Goal: Find contact information: Find contact information

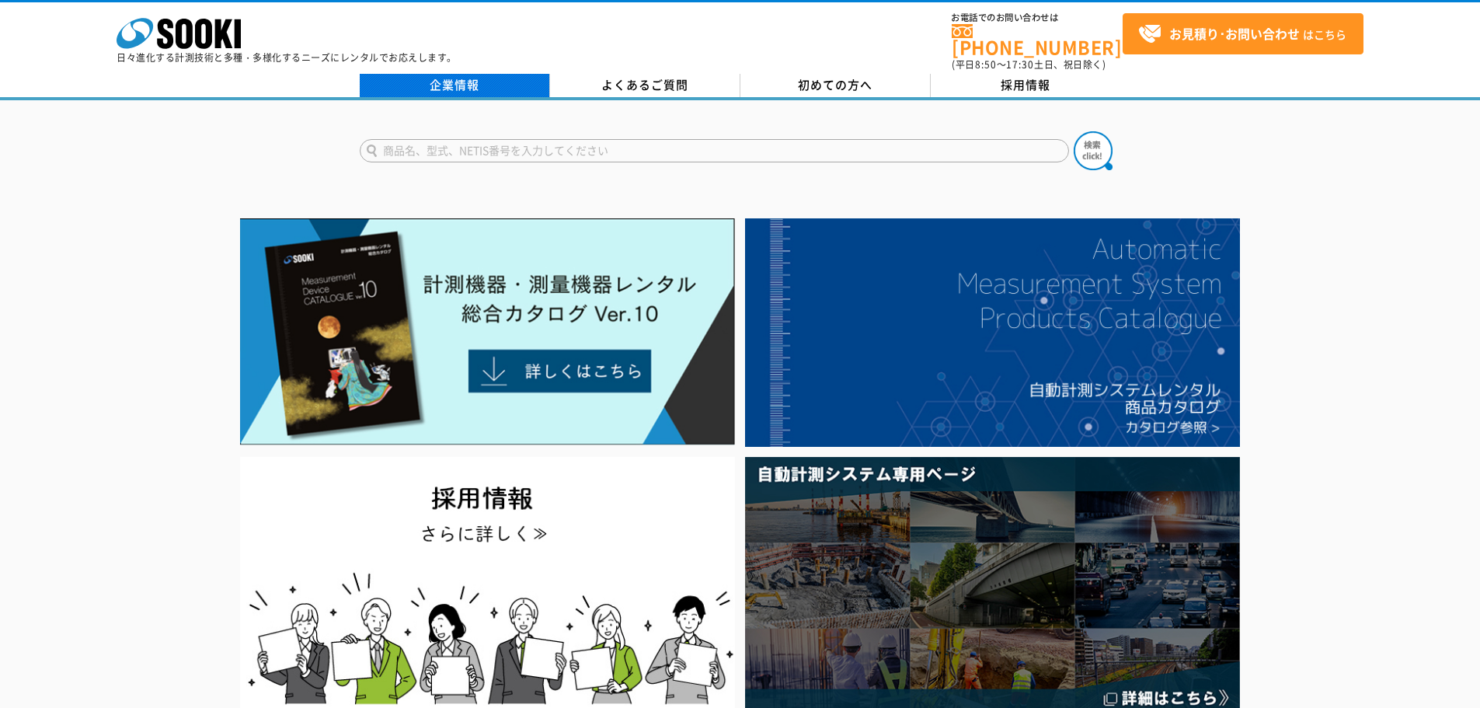
click at [408, 74] on link "企業情報" at bounding box center [455, 85] width 190 height 23
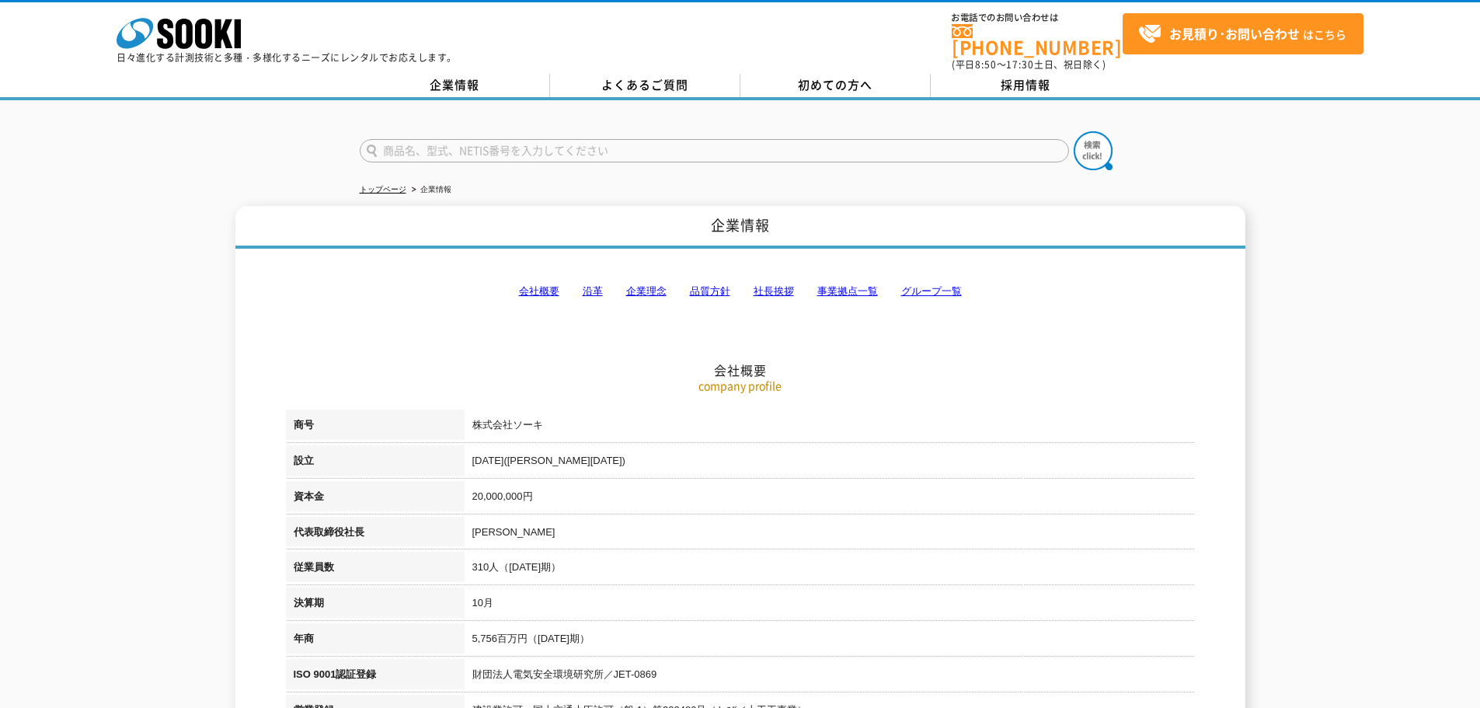
click at [858, 285] on link "事業拠点一覧" at bounding box center [847, 291] width 61 height 12
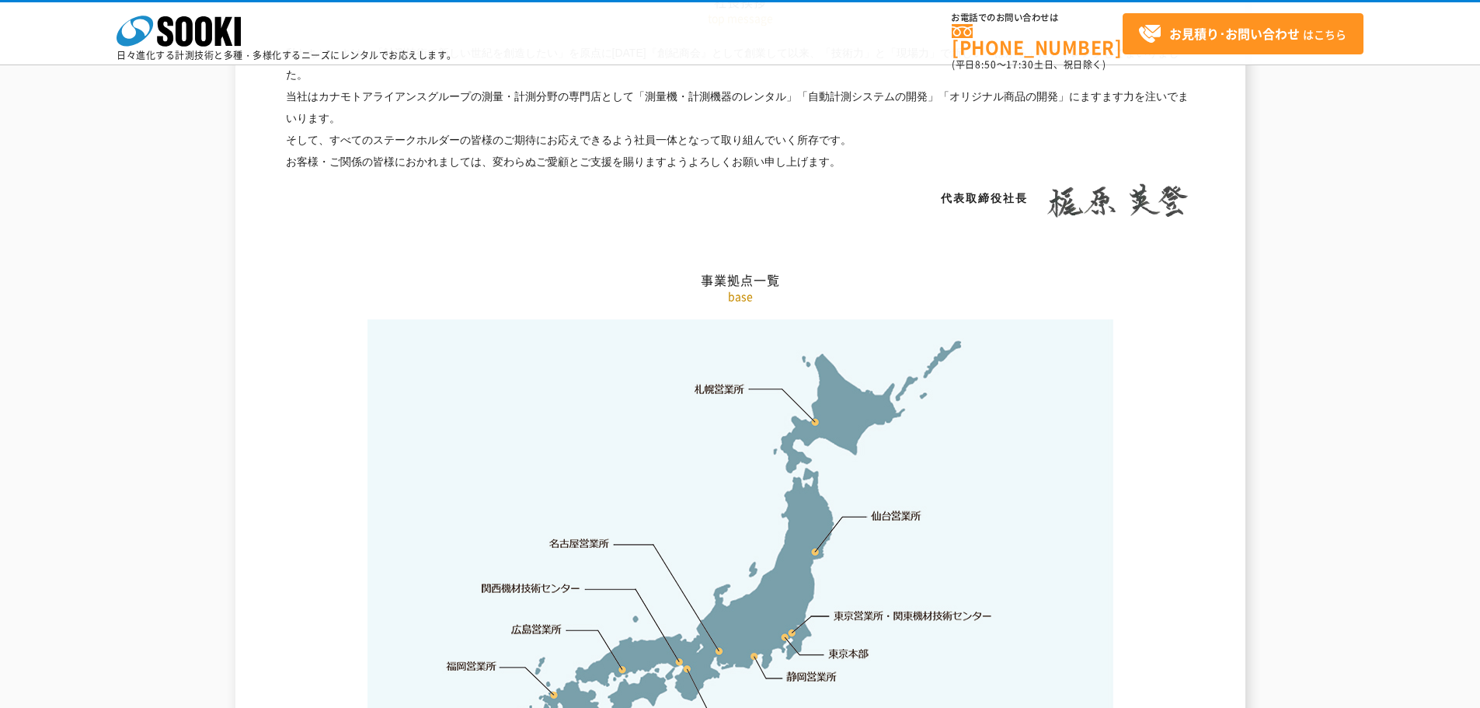
scroll to position [3119, 0]
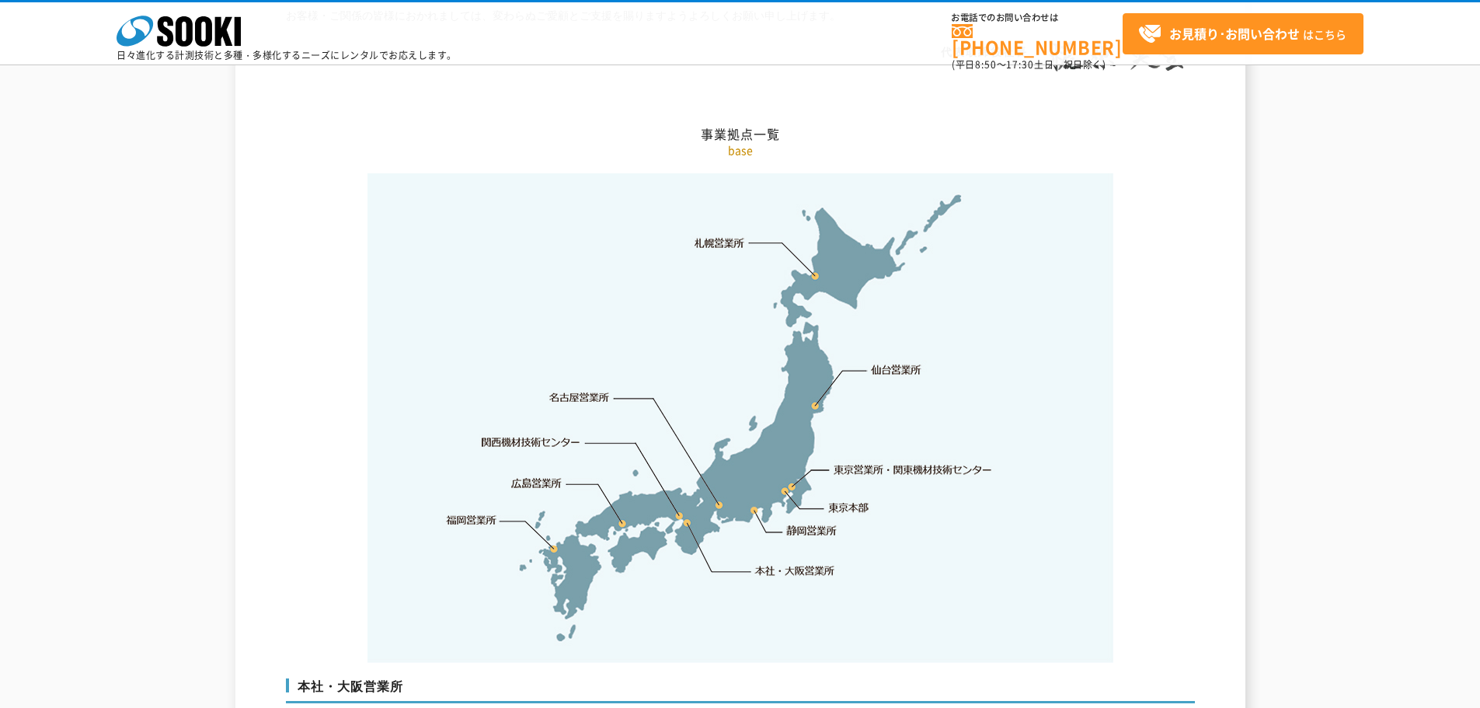
click at [813, 523] on link "静岡営業所" at bounding box center [811, 531] width 50 height 16
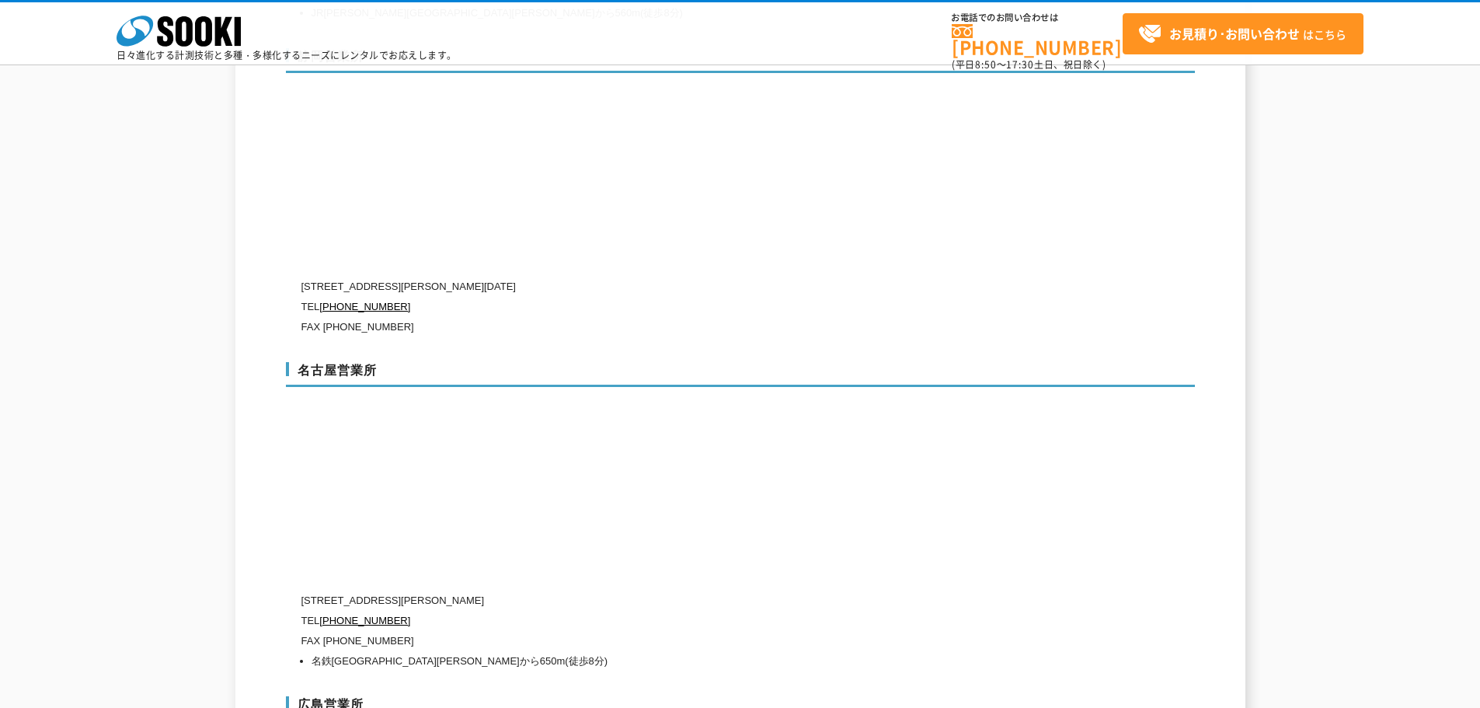
scroll to position [5128, 0]
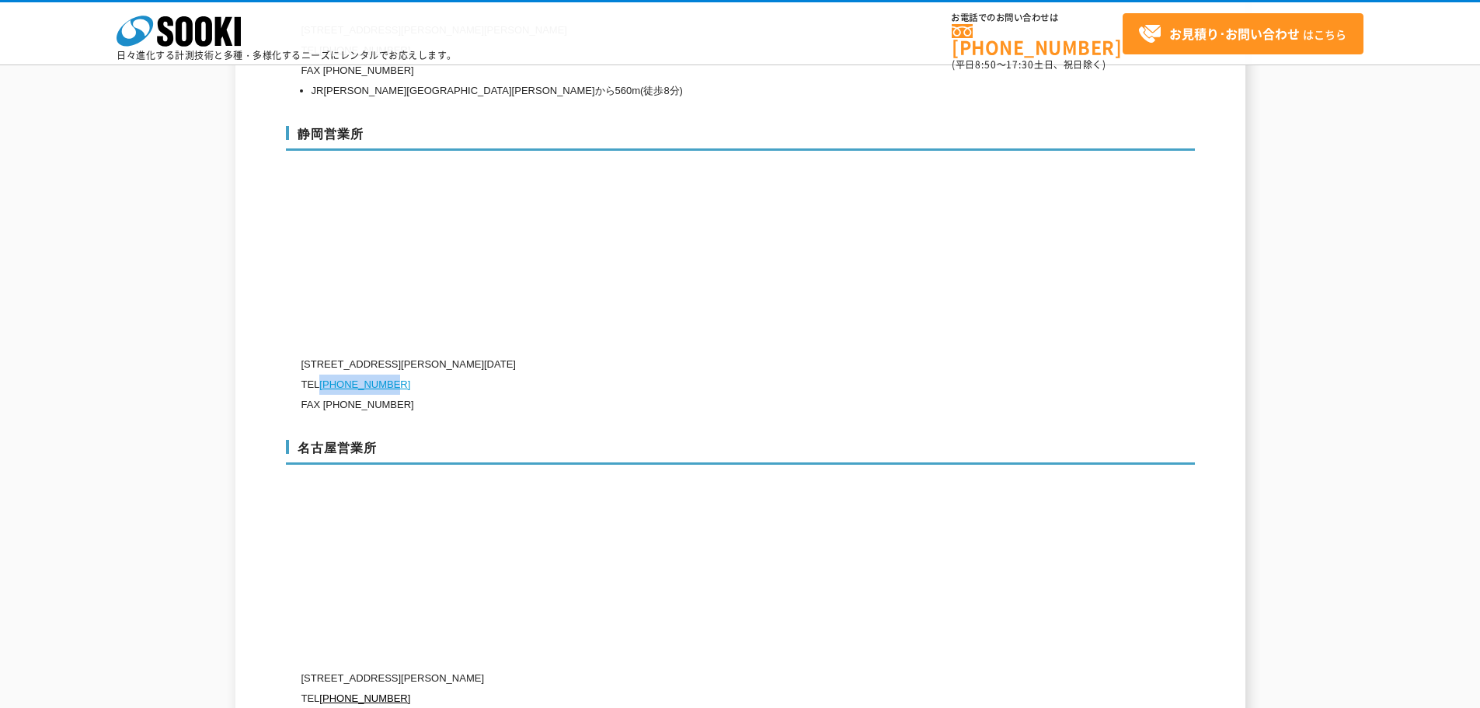
drag, startPoint x: 411, startPoint y: 354, endPoint x: 322, endPoint y: 354, distance: 88.5
click at [322, 374] on p "TEL [PHONE_NUMBER]" at bounding box center [674, 384] width 746 height 20
copy link "[PHONE_NUMBER]"
drag, startPoint x: 325, startPoint y: 372, endPoint x: 401, endPoint y: 372, distance: 76.1
click at [401, 395] on p "FAX [PHONE_NUMBER]" at bounding box center [674, 405] width 746 height 20
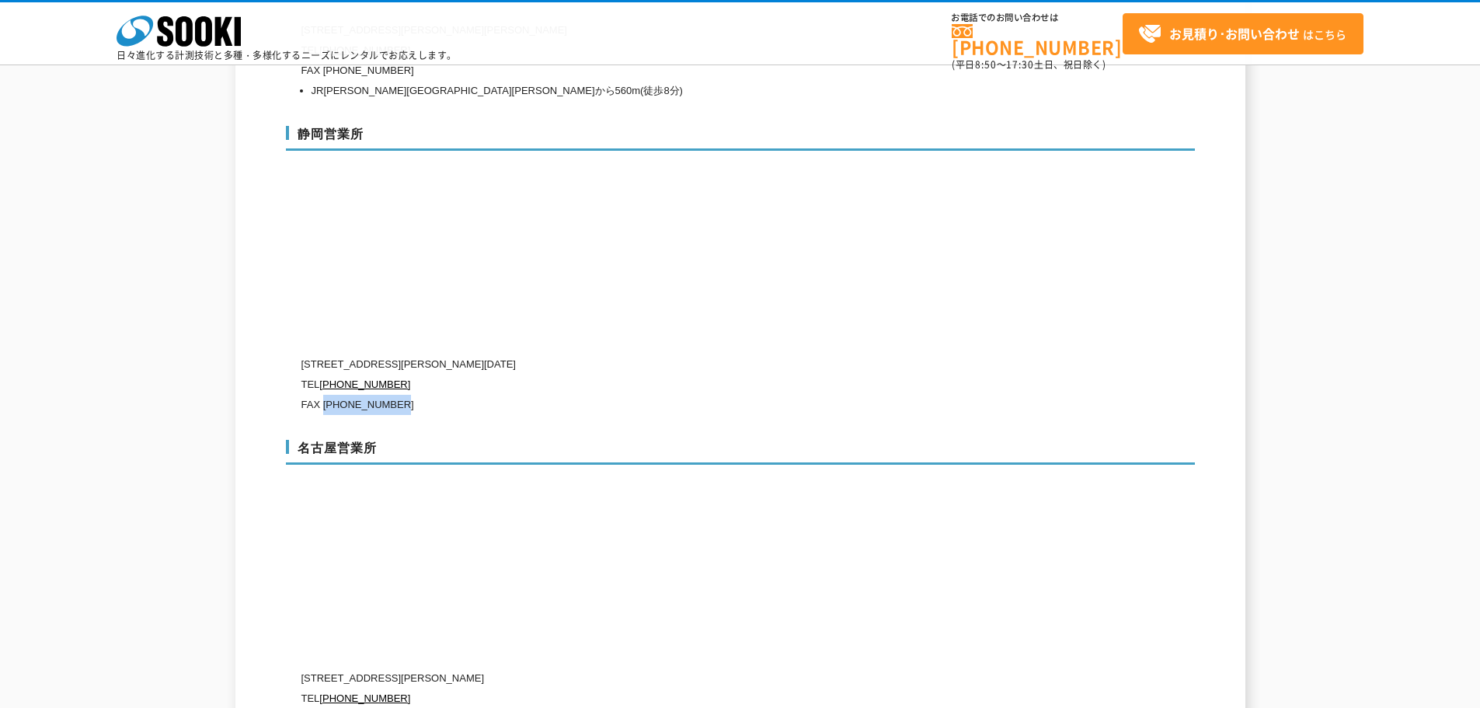
copy p "(054)903-9595"
